Goal: Navigation & Orientation: Find specific page/section

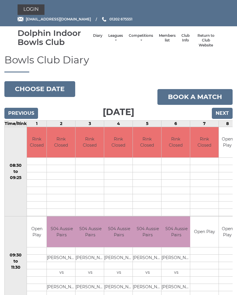
click at [112, 37] on link "Leagues" at bounding box center [115, 38] width 15 height 10
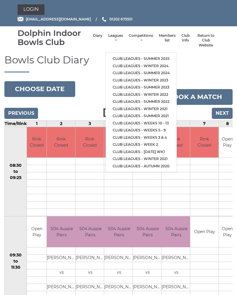
click at [158, 55] on link "Club leagues - Summer 2025" at bounding box center [141, 58] width 71 height 7
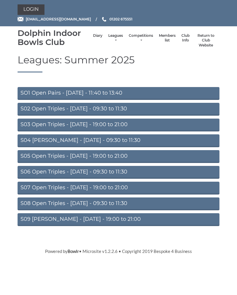
click at [129, 139] on link "S04 Aussie Pairs - Wednesday - 09:30 to 11:30" at bounding box center [119, 140] width 202 height 13
